Goal: Information Seeking & Learning: Find specific fact

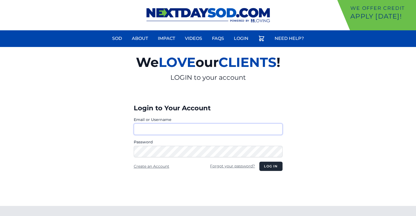
type input "********"
click at [274, 166] on button "Log in" at bounding box center [270, 166] width 23 height 9
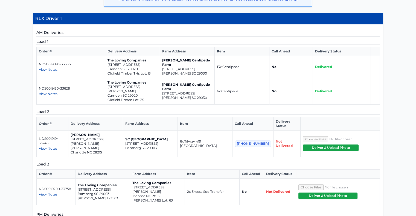
scroll to position [162, 0]
drag, startPoint x: 138, startPoint y: 74, endPoint x: 107, endPoint y: 70, distance: 31.5
click at [107, 70] on td "The Loving Companies 39A Regent Street Camden SC 29020 Oldfield Timber THs Lot:…" at bounding box center [132, 67] width 55 height 22
drag, startPoint x: 194, startPoint y: 76, endPoint x: 161, endPoint y: 72, distance: 33.6
click at [161, 72] on td "Bozard Centipede Farm 975 Wild Hearts Rd Cameron SC 29030" at bounding box center [187, 67] width 55 height 22
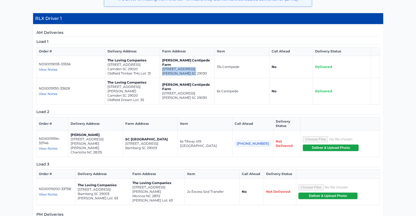
copy td "975 Wild Hearts Rd Cameron SC 29030"
drag, startPoint x: 141, startPoint y: 74, endPoint x: 108, endPoint y: 69, distance: 34.0
click at [108, 69] on td "The Loving Companies [STREET_ADDRESS] Oldfield Timber THs Lot: 13" at bounding box center [132, 67] width 55 height 22
copy td "[STREET_ADDRESS]"
drag, startPoint x: 139, startPoint y: 96, endPoint x: 107, endPoint y: 91, distance: 32.7
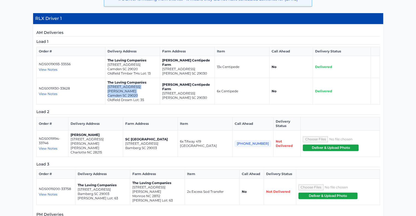
click at [107, 91] on td "The Loving Companies [STREET_ADDRESS][PERSON_NAME] Dream Lot: 35" at bounding box center [132, 91] width 55 height 27
copy td "[STREET_ADDRESS][PERSON_NAME]"
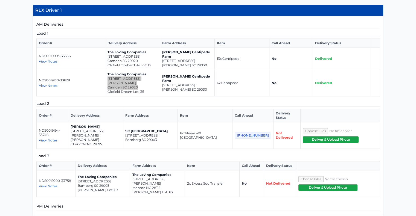
scroll to position [171, 0]
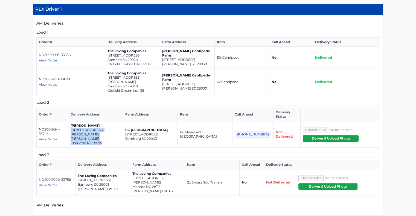
drag, startPoint x: 107, startPoint y: 131, endPoint x: 76, endPoint y: 127, distance: 32.0
click at [76, 127] on td "[PERSON_NAME] [STREET_ADDRESS][PERSON_NAME][PERSON_NAME]" at bounding box center [95, 135] width 55 height 27
copy td "[STREET_ADDRESS][PERSON_NAME][PERSON_NAME]"
drag, startPoint x: 161, startPoint y: 171, endPoint x: 132, endPoint y: 167, distance: 29.0
click at [132, 170] on td "The Loving Companies [STREET_ADDRESS][GEOGRAPHIC_DATA][PERSON_NAME][PERSON_NAME…" at bounding box center [157, 183] width 55 height 27
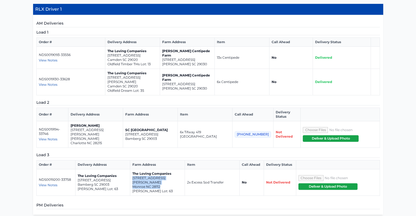
copy td "[STREET_ADDRESS][PERSON_NAME]"
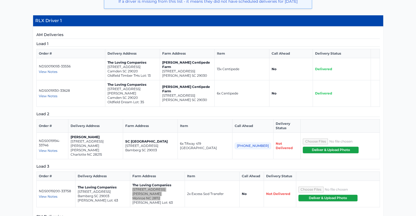
scroll to position [161, 0]
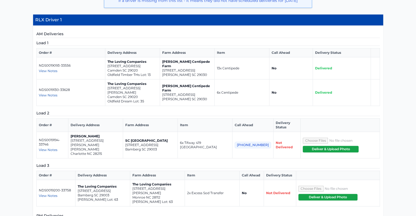
click at [53, 194] on span "View Notes" at bounding box center [48, 196] width 19 height 4
click at [70, 194] on div "View Notes" at bounding box center [56, 196] width 34 height 4
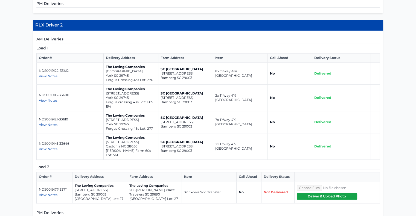
scroll to position [373, 0]
click at [47, 193] on span "View Notes" at bounding box center [48, 195] width 19 height 4
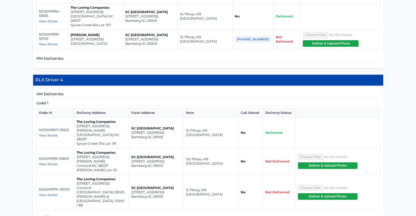
scroll to position [683, 0]
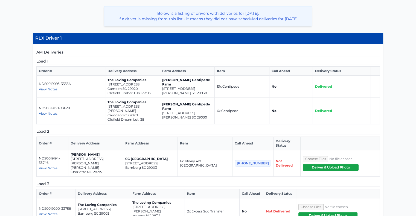
scroll to position [0, 0]
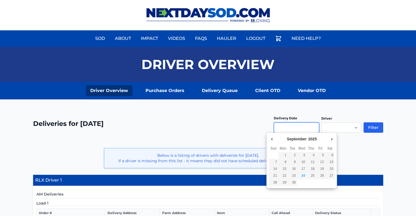
click at [310, 131] on input "Use the arrow keys to pick a date" at bounding box center [296, 128] width 45 height 10
type input "**********"
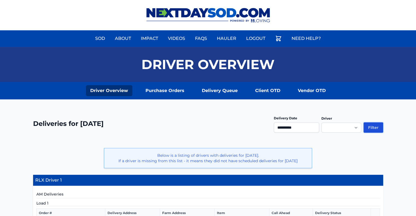
click at [376, 128] on button "Filter" at bounding box center [374, 128] width 20 height 10
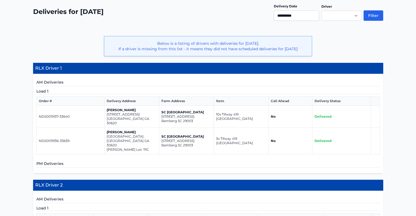
scroll to position [112, 0]
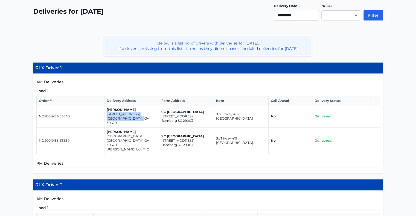
drag, startPoint x: 142, startPoint y: 123, endPoint x: 106, endPoint y: 120, distance: 36.0
click at [106, 120] on td "[PERSON_NAME] [STREET_ADDRESS]" at bounding box center [131, 117] width 55 height 22
copy td "[STREET_ADDRESS]"
drag, startPoint x: 142, startPoint y: 141, endPoint x: 106, endPoint y: 136, distance: 35.9
click at [106, 136] on td "Meg Jones 554 Otway Loop Bethlehem GA 30620 Casteel Lot: 111C" at bounding box center [131, 141] width 55 height 27
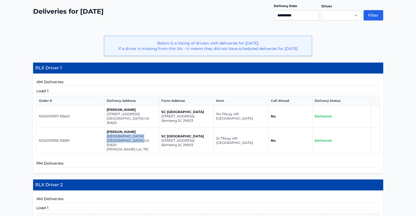
copy td "554 Otway Loop Bethlehem GA 30620"
click at [314, 17] on input "**********" at bounding box center [296, 15] width 45 height 10
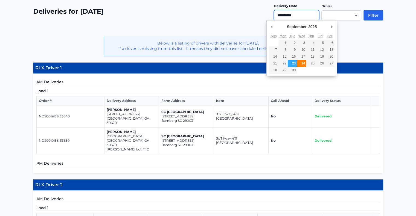
type input "**********"
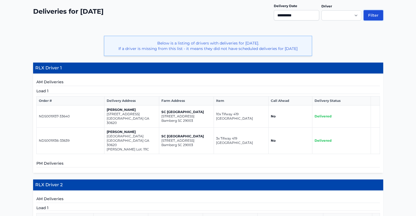
click at [367, 13] on button "Filter" at bounding box center [374, 15] width 20 height 10
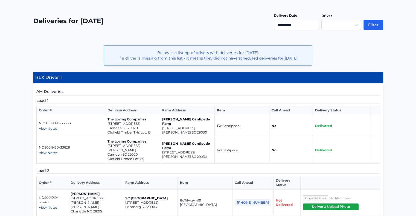
scroll to position [109, 0]
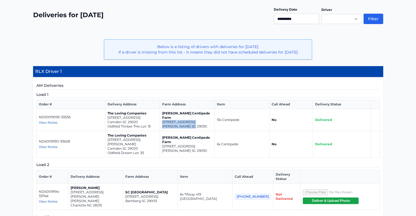
drag, startPoint x: 196, startPoint y: 130, endPoint x: 163, endPoint y: 125, distance: 33.8
click at [163, 125] on td "[PERSON_NAME] Centipede Farm [STREET_ADDRESS][PERSON_NAME]" at bounding box center [187, 120] width 55 height 22
copy td "[STREET_ADDRESS][PERSON_NAME]"
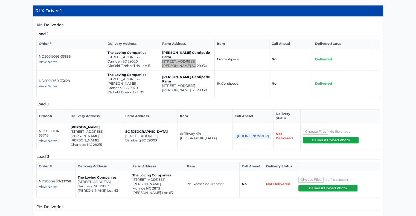
scroll to position [170, 0]
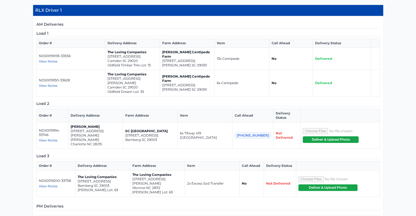
click at [153, 63] on p "Camden SC 29020" at bounding box center [133, 61] width 50 height 4
drag, startPoint x: 139, startPoint y: 65, endPoint x: 107, endPoint y: 61, distance: 32.2
click at [107, 61] on td "The Loving Companies [STREET_ADDRESS] Oldfield Timber THs Lot: 13" at bounding box center [132, 59] width 55 height 22
copy td "[STREET_ADDRESS]"
drag, startPoint x: 130, startPoint y: 88, endPoint x: 107, endPoint y: 85, distance: 23.5
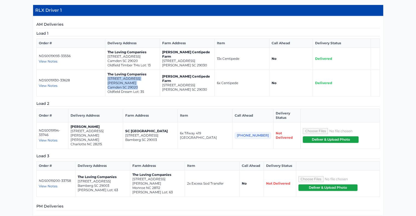
click at [107, 85] on td "The Loving Companies [STREET_ADDRESS][PERSON_NAME] Dream Lot: 35" at bounding box center [132, 83] width 55 height 27
copy td "[STREET_ADDRESS][PERSON_NAME]"
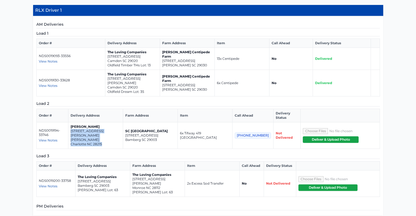
drag, startPoint x: 109, startPoint y: 132, endPoint x: 74, endPoint y: 127, distance: 35.6
click at [74, 127] on td "[PERSON_NAME] [STREET_ADDRESS][PERSON_NAME][PERSON_NAME]" at bounding box center [95, 136] width 55 height 27
copy td "[STREET_ADDRESS][PERSON_NAME][PERSON_NAME]"
click at [74, 127] on td "Petro Martynyuk 4428 Hobbs Hill Drive Charlotte NC 28215" at bounding box center [95, 136] width 55 height 27
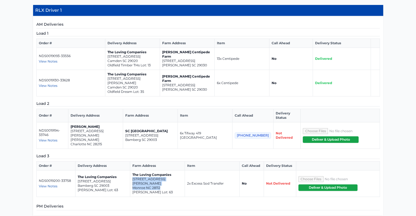
drag, startPoint x: 160, startPoint y: 172, endPoint x: 132, endPoint y: 166, distance: 28.2
click at [132, 171] on td "The Loving Companies 908 Barker Street Monroe NC 28112 Willoughby Lot: 63" at bounding box center [157, 184] width 55 height 27
copy td "908 Barker Street Monroe NC 28112"
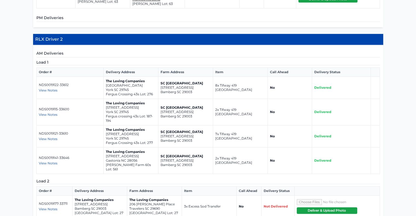
scroll to position [360, 0]
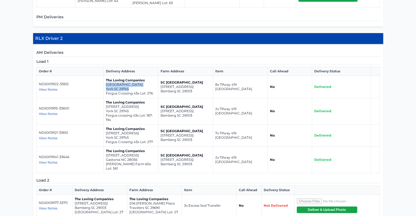
drag, startPoint x: 133, startPoint y: 71, endPoint x: 105, endPoint y: 68, distance: 28.1
click at [105, 76] on td "The Loving Companies 1121 Saloon Drive York SC 29745 Fergus Crossing 43s Lot: 2…" at bounding box center [131, 87] width 55 height 22
copy td "1121 Saloon Drive York SC 29745"
drag, startPoint x: 131, startPoint y: 94, endPoint x: 106, endPoint y: 89, distance: 24.9
click at [106, 98] on td "The Loving Companies 456 Court House Avenue York SC 29745 Fergus crossing 43s L…" at bounding box center [131, 111] width 55 height 27
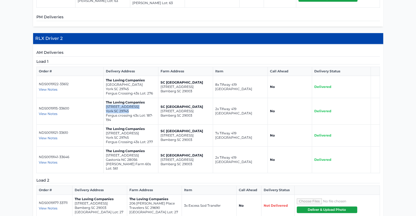
copy td "456 Court House Avenue York SC 29745"
drag, startPoint x: 129, startPoint y: 121, endPoint x: 106, endPoint y: 117, distance: 23.6
click at [106, 125] on td "The Loving Companies 1125 Saloon Drive York SC 29745 Fergus Crossing 43s Lot: 2…" at bounding box center [131, 136] width 55 height 22
copy td "1125 Saloon Drive York SC 29745"
drag, startPoint x: 139, startPoint y: 144, endPoint x: 106, endPoint y: 139, distance: 32.9
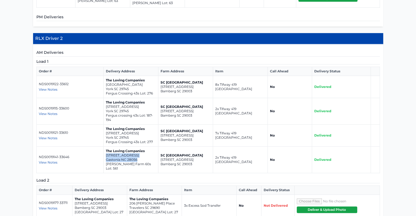
click at [106, 147] on td "The Loving Companies 8037 Kennesaw Drive Gastonia NC 28056 Nolen Farm 60s Lot: …" at bounding box center [131, 160] width 55 height 27
copy td "8037 Kennesaw Drive Gastonia NC 28056"
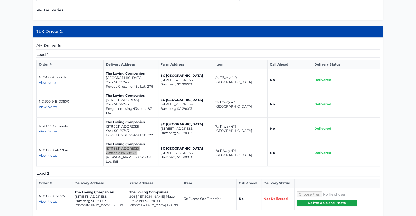
scroll to position [368, 0]
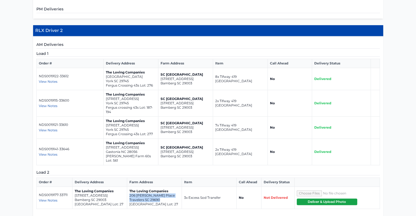
drag, startPoint x: 161, startPoint y: 179, endPoint x: 129, endPoint y: 174, distance: 32.2
click at [129, 187] on td "The Loving Companies 206 McCormick Place Travelers SC 29690 Spring Park Lot: 27" at bounding box center [154, 198] width 55 height 22
copy td "206 McCormick Place Travelers SC 29690"
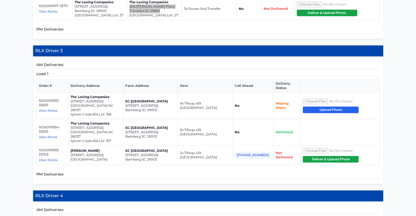
scroll to position [555, 0]
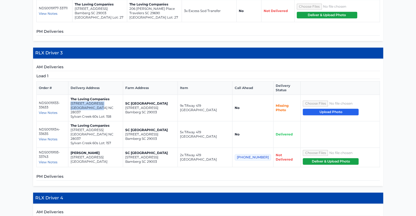
drag, startPoint x: 104, startPoint y: 83, endPoint x: 74, endPoint y: 77, distance: 30.4
click at [74, 95] on td "The Loving Companies 2870 Atwater Pond Circle Denver NC 28037 Sylvan Creek 60s …" at bounding box center [95, 108] width 55 height 27
drag, startPoint x: 104, startPoint y: 105, endPoint x: 75, endPoint y: 101, distance: 29.5
click at [75, 122] on td "The Loving Companies 2876 Atwater Pond Circle Denver NC 28037 Sylvan Creek 60s …" at bounding box center [95, 135] width 55 height 27
drag, startPoint x: 108, startPoint y: 127, endPoint x: 73, endPoint y: 122, distance: 35.4
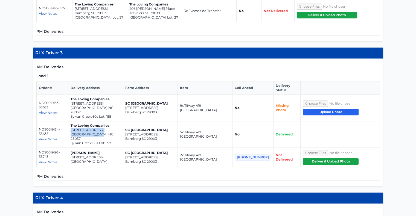
click at [73, 148] on td "Tracy Blackwell 394 Montibello Dr Mooresville NC 28117" at bounding box center [95, 157] width 55 height 19
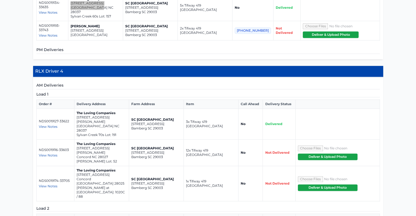
scroll to position [692, 0]
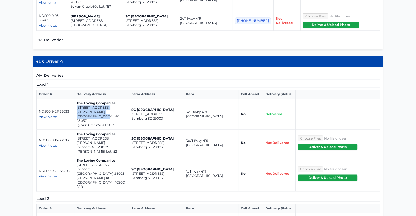
drag, startPoint x: 106, startPoint y: 76, endPoint x: 77, endPoint y: 71, distance: 30.0
click at [77, 99] on td "The Loving Companies 4279 Sylvan Pond Court Denver NC 28037 Sylvan Creek 70s Lo…" at bounding box center [101, 114] width 55 height 31
drag, startPoint x: 111, startPoint y: 98, endPoint x: 76, endPoint y: 94, distance: 35.2
click at [76, 130] on td "The Loving Companies 3070 Ballenger Street Concord NC 28027 Emerson Glen Lot: 52" at bounding box center [101, 143] width 55 height 27
drag, startPoint x: 111, startPoint y: 122, endPoint x: 75, endPoint y: 115, distance: 36.9
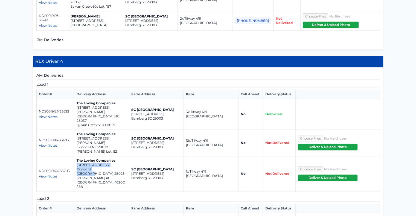
click at [75, 157] on td "The Loving Companies 7319 Childress Drive Concord NC 28025 Mills at Rocky River…" at bounding box center [101, 174] width 55 height 35
drag, startPoint x: 165, startPoint y: 167, endPoint x: 131, endPoint y: 163, distance: 33.9
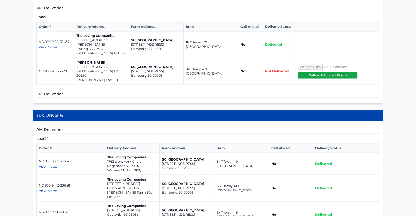
scroll to position [978, 0]
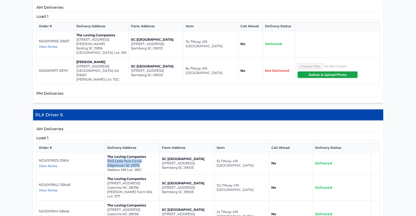
drag, startPoint x: 140, startPoint y: 89, endPoint x: 106, endPoint y: 85, distance: 34.2
click at [106, 152] on td "The Loving Companies 1743 Little York Circle Edgemoor SC 29712 Walkers Mill Lot…" at bounding box center [132, 163] width 55 height 22
drag, startPoint x: 139, startPoint y: 110, endPoint x: 107, endPoint y: 106, distance: 32.3
click at [107, 175] on td "The Loving Companies 9223 Poquoson Drive Gastonia NC 28056 Nolen Farm 60s Lot: …" at bounding box center [132, 188] width 55 height 27
drag, startPoint x: 141, startPoint y: 133, endPoint x: 106, endPoint y: 129, distance: 35.0
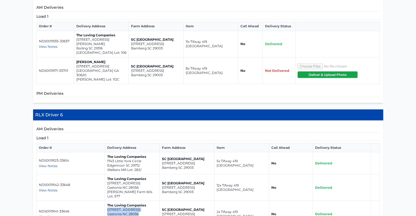
click at [106, 201] on td "The Loving Companies 8037 Kennesaw Drive Gastonia NC 28056 Nolen Farm 60s Lot: …" at bounding box center [132, 214] width 55 height 27
